Goal: Task Accomplishment & Management: Manage account settings

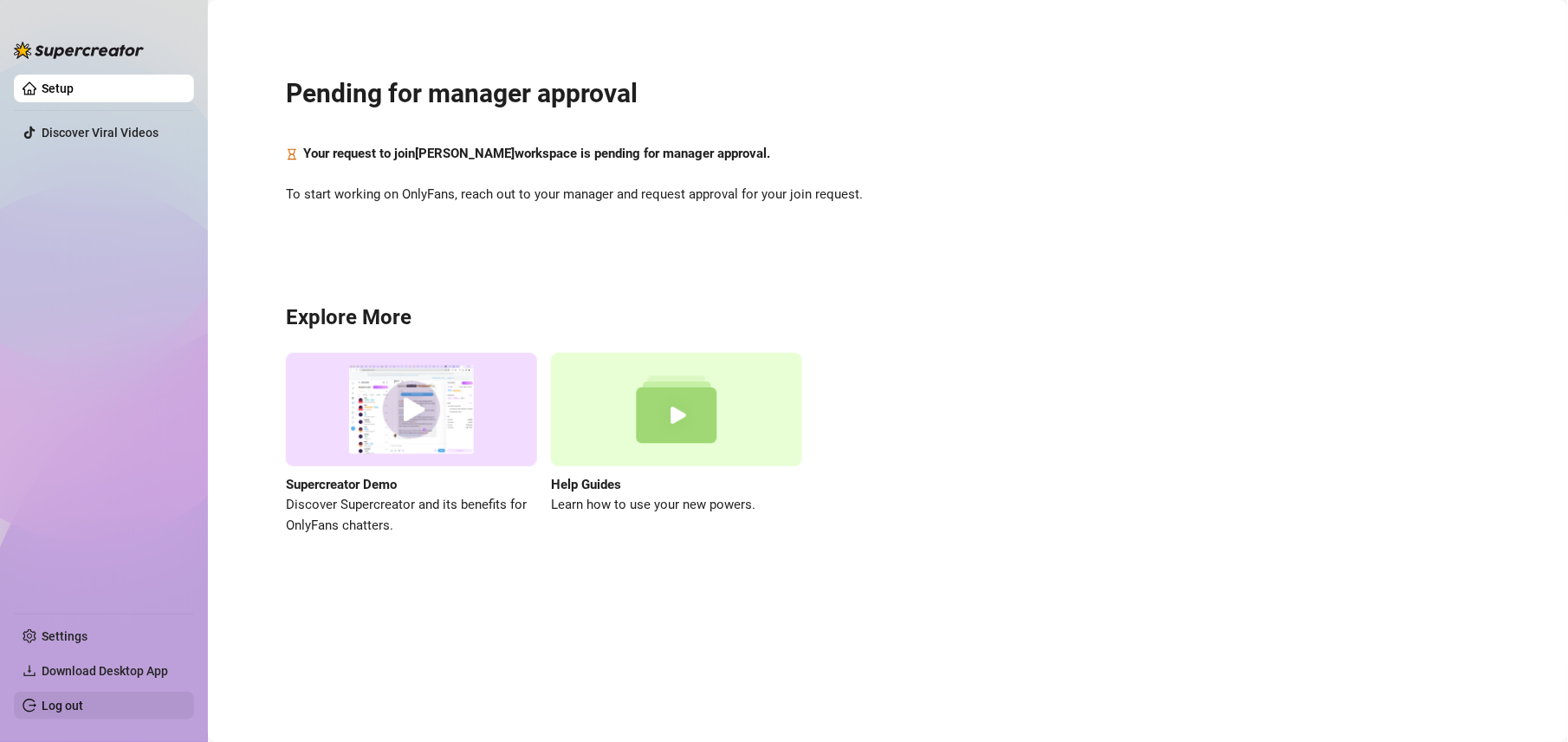
click at [41, 711] on link "Log out" at bounding box center [62, 705] width 41 height 14
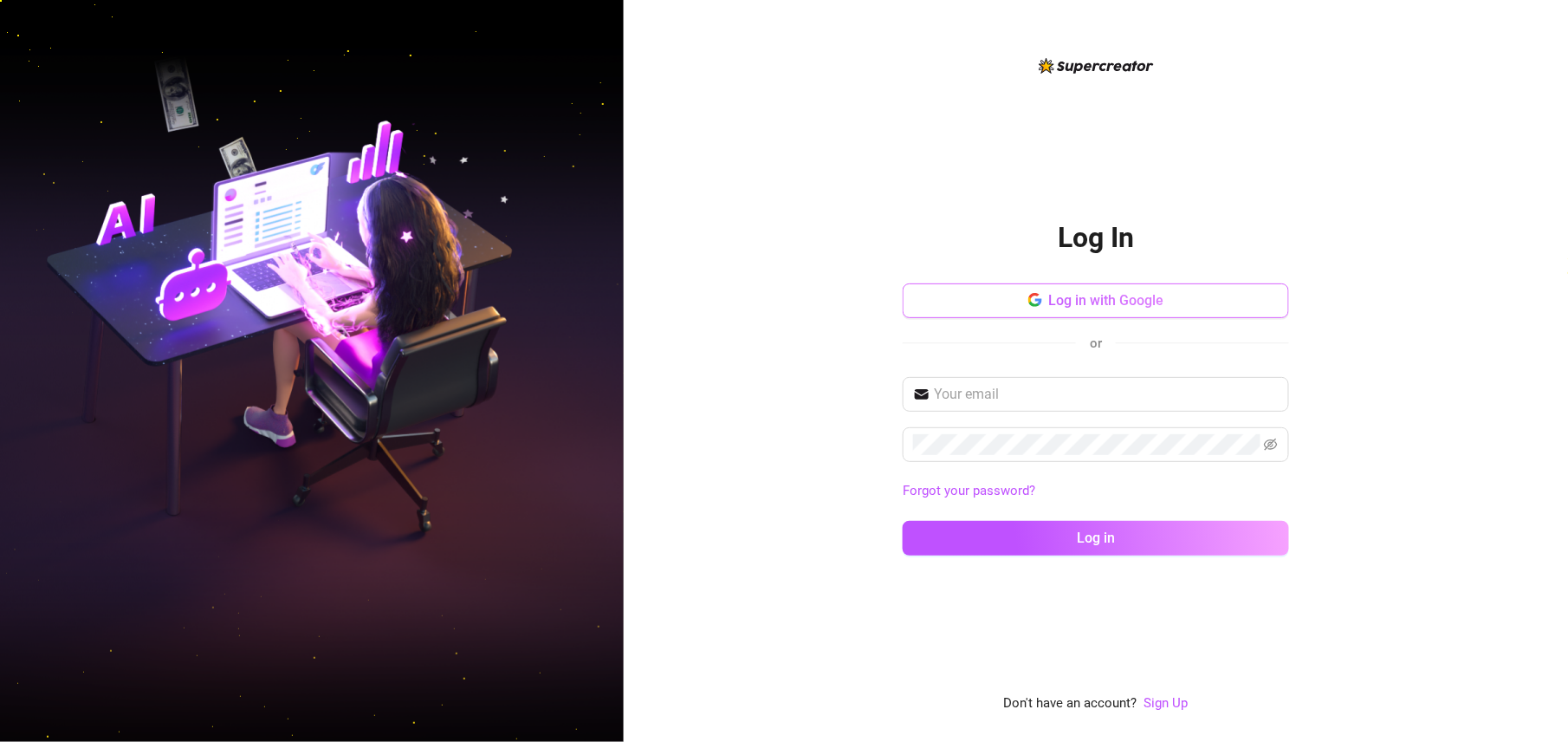
click at [1064, 305] on span "Log in with Google" at bounding box center [1106, 301] width 116 height 17
click at [1428, 385] on div "Log In Log in with Google or Forgot your password? Log in Don't have an account…" at bounding box center [1096, 371] width 945 height 742
click at [1251, 310] on button "Log in with Google" at bounding box center [1095, 300] width 386 height 35
